Goal: Feedback & Contribution: Submit feedback/report problem

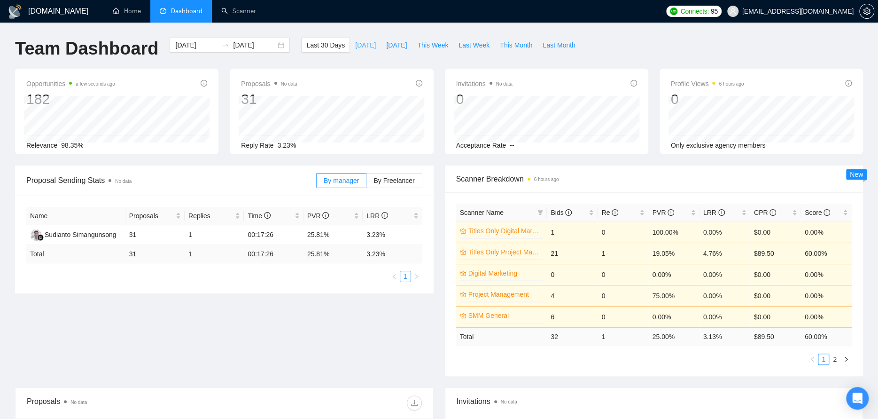
click at [355, 40] on span "[DATE]" at bounding box center [365, 45] width 21 height 10
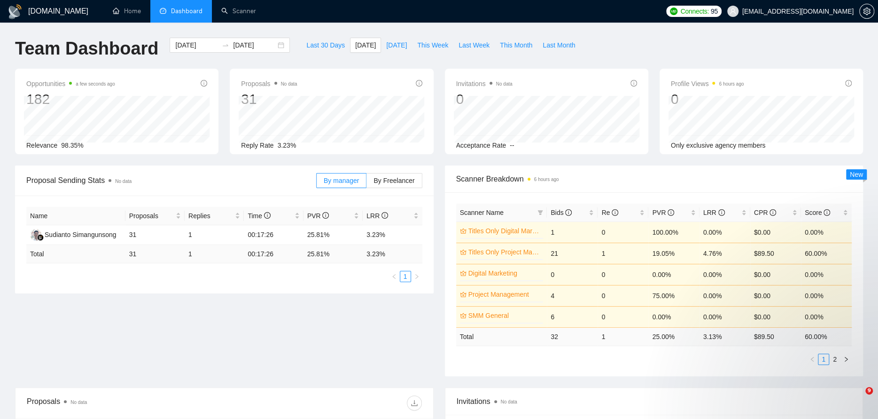
type input "[DATE]"
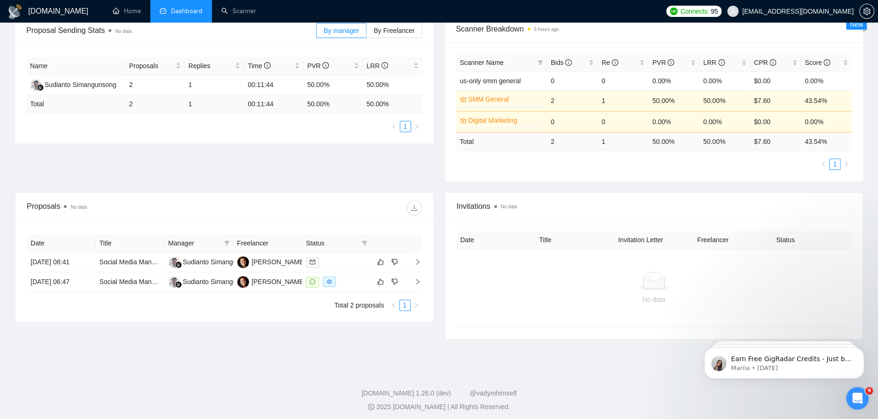
scroll to position [154, 0]
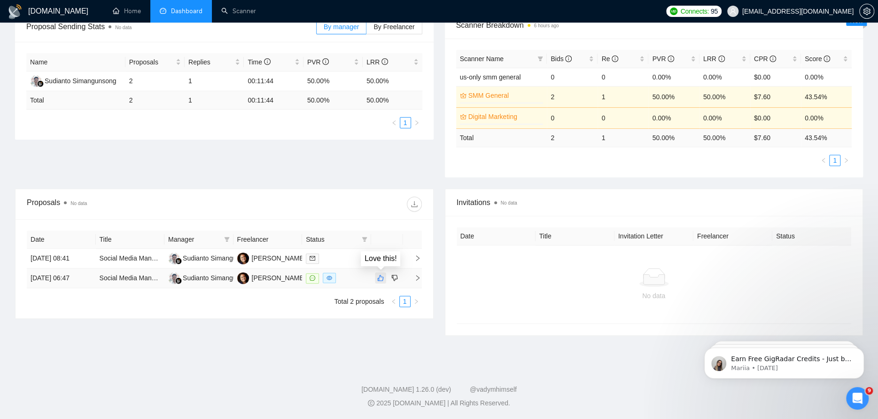
click at [381, 278] on icon "like" at bounding box center [380, 278] width 7 height 8
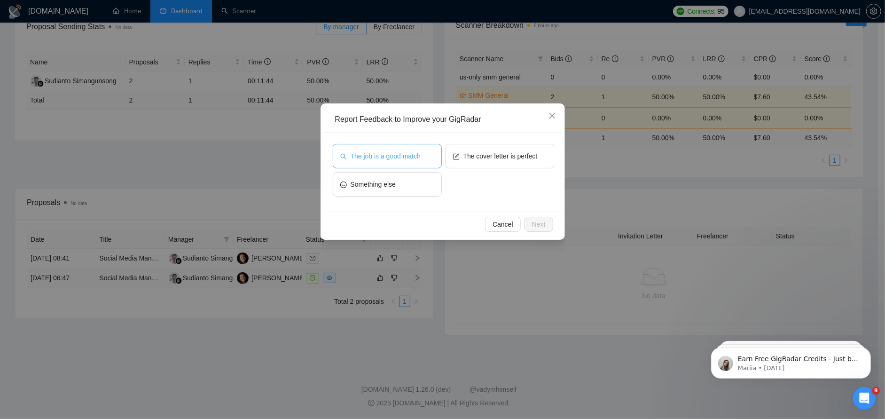
click at [408, 159] on span "The job is a good match" at bounding box center [386, 156] width 70 height 10
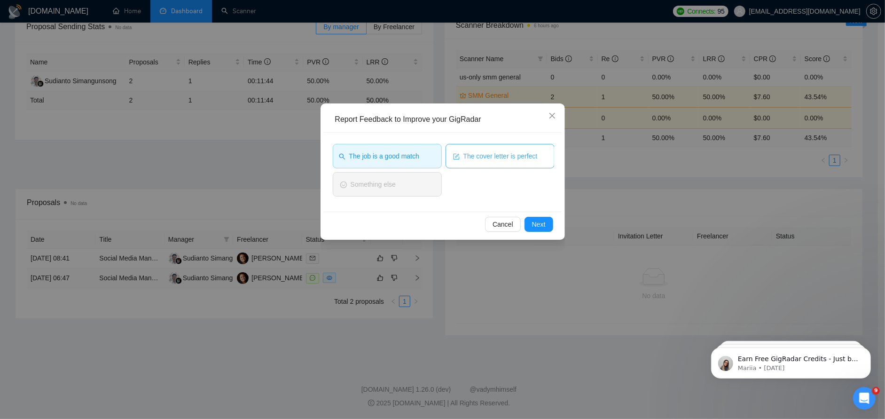
click at [497, 158] on span "The cover letter is perfect" at bounding box center [500, 156] width 74 height 10
click at [537, 224] on span "Next" at bounding box center [539, 224] width 14 height 10
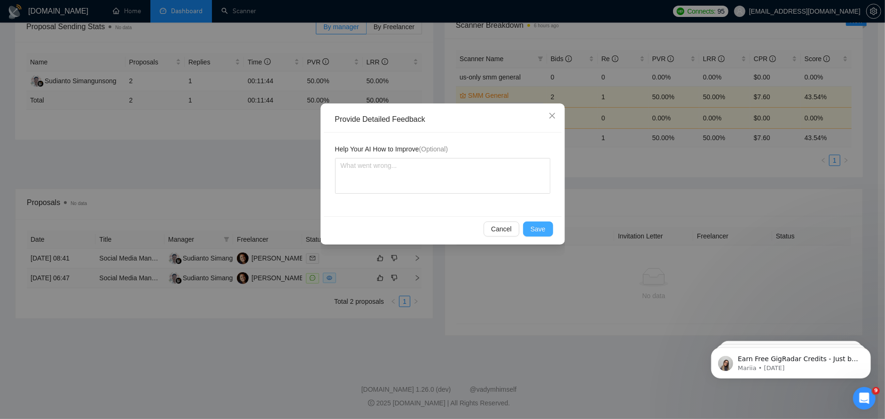
click at [534, 229] on span "Save" at bounding box center [538, 229] width 15 height 10
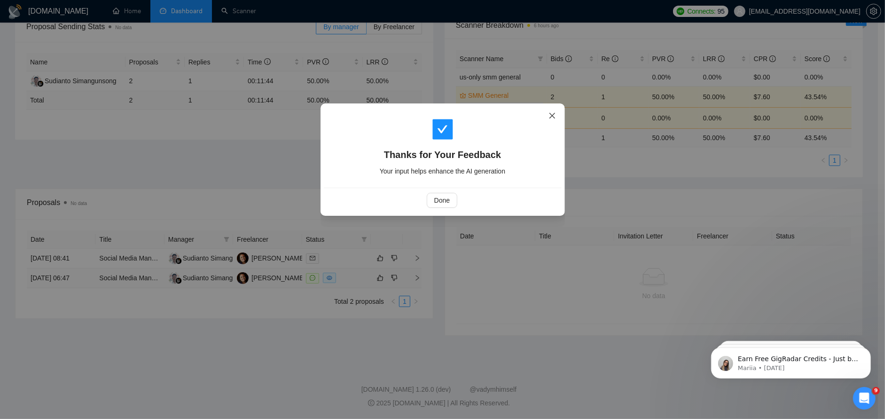
click at [550, 117] on icon "close" at bounding box center [553, 116] width 8 height 8
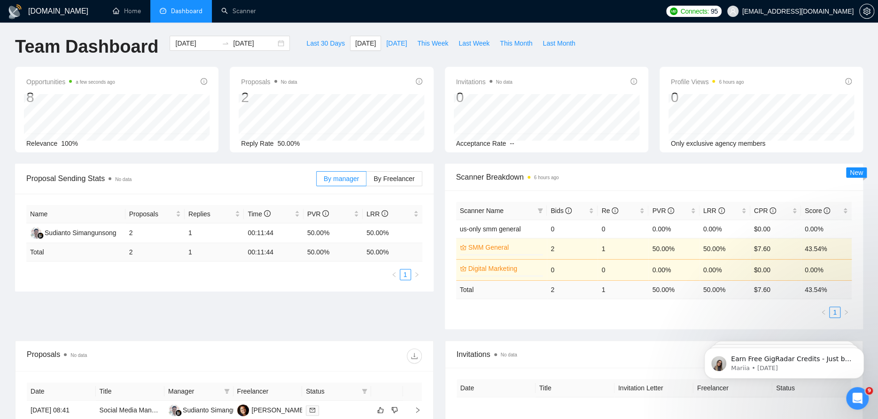
scroll to position [0, 0]
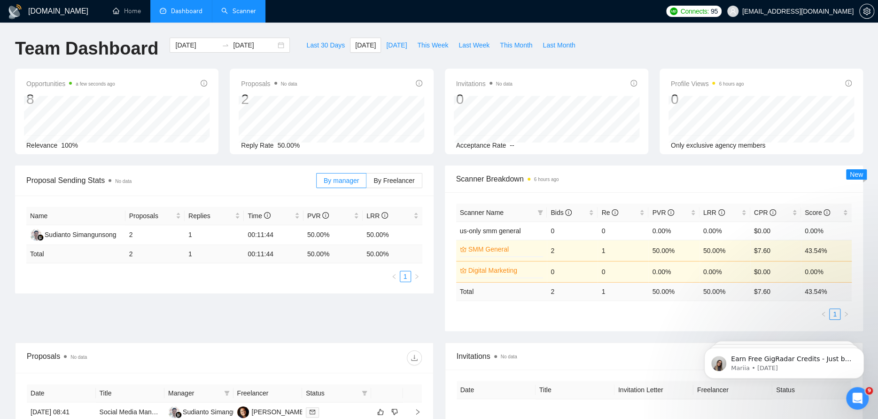
click at [231, 14] on link "Scanner" at bounding box center [238, 11] width 35 height 8
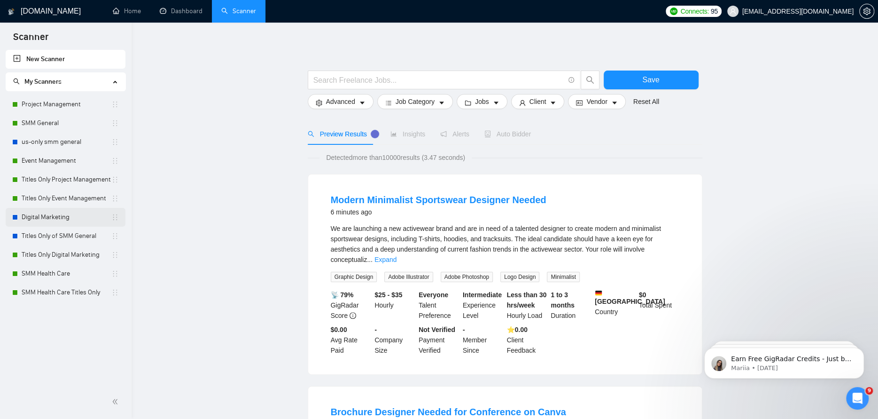
click at [34, 218] on link "Digital Marketing" at bounding box center [67, 217] width 90 height 19
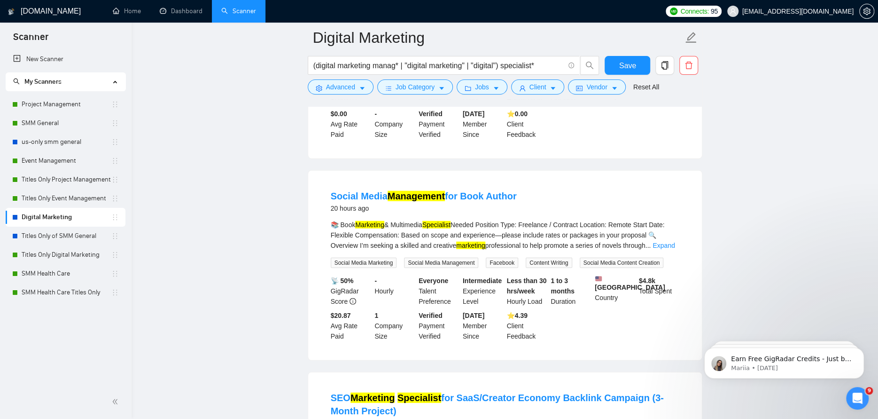
scroll to position [1504, 0]
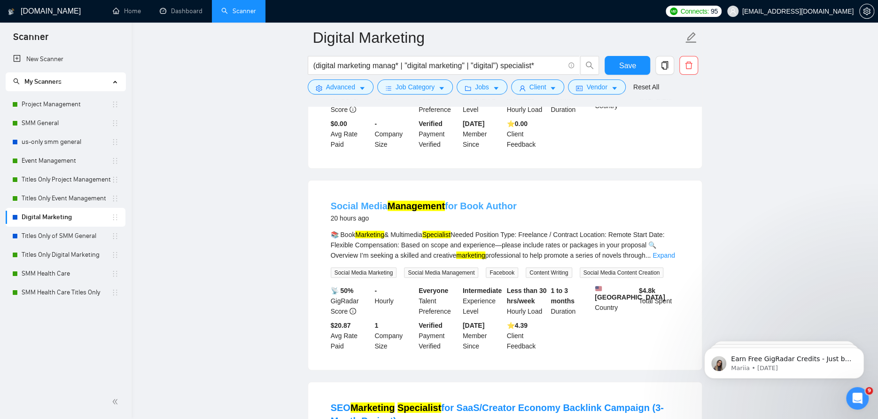
click at [459, 201] on link "Social Media Management for Book Author" at bounding box center [424, 206] width 186 height 10
